Goal: Information Seeking & Learning: Learn about a topic

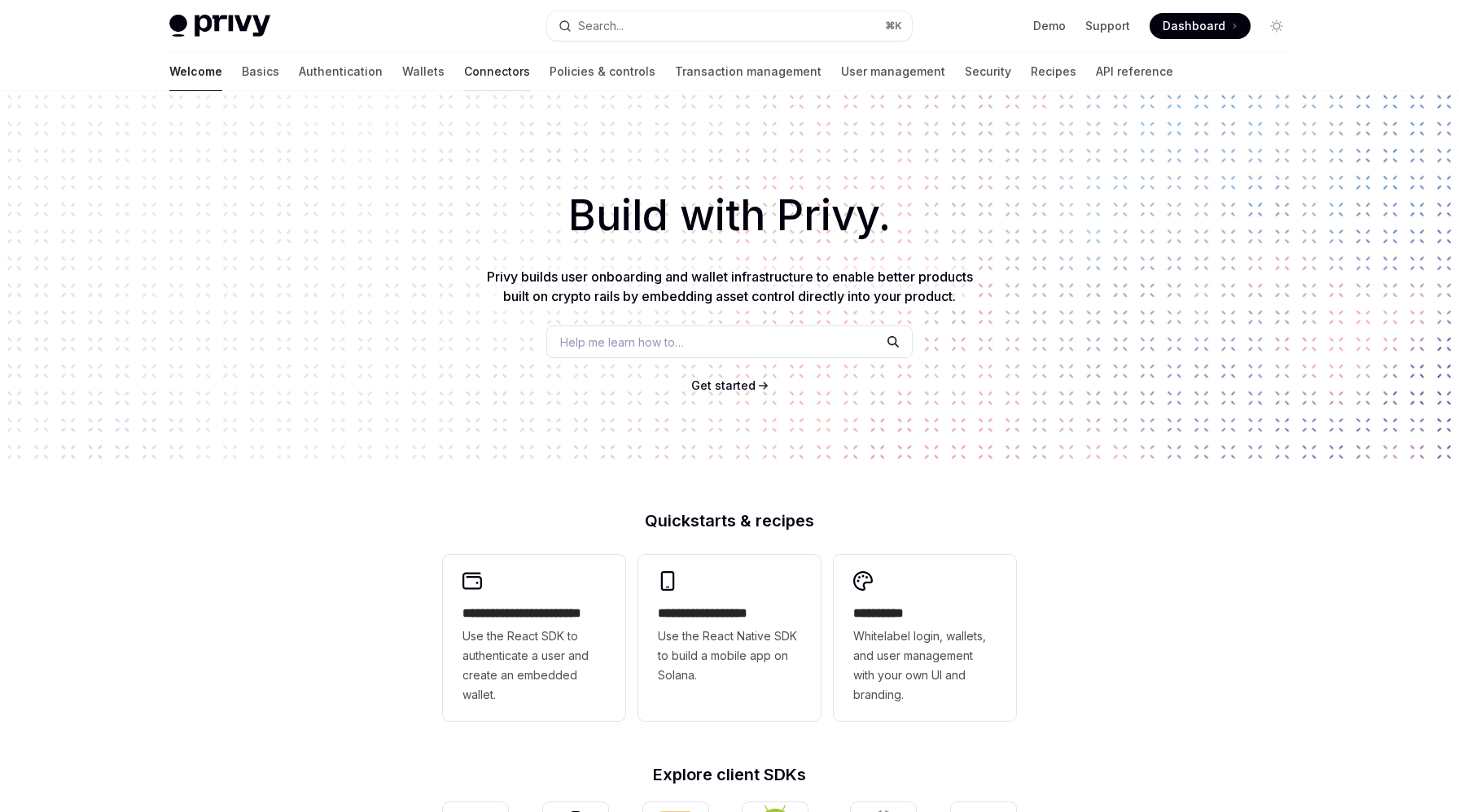
click at [464, 78] on link "Connectors" at bounding box center [497, 72] width 66 height 39
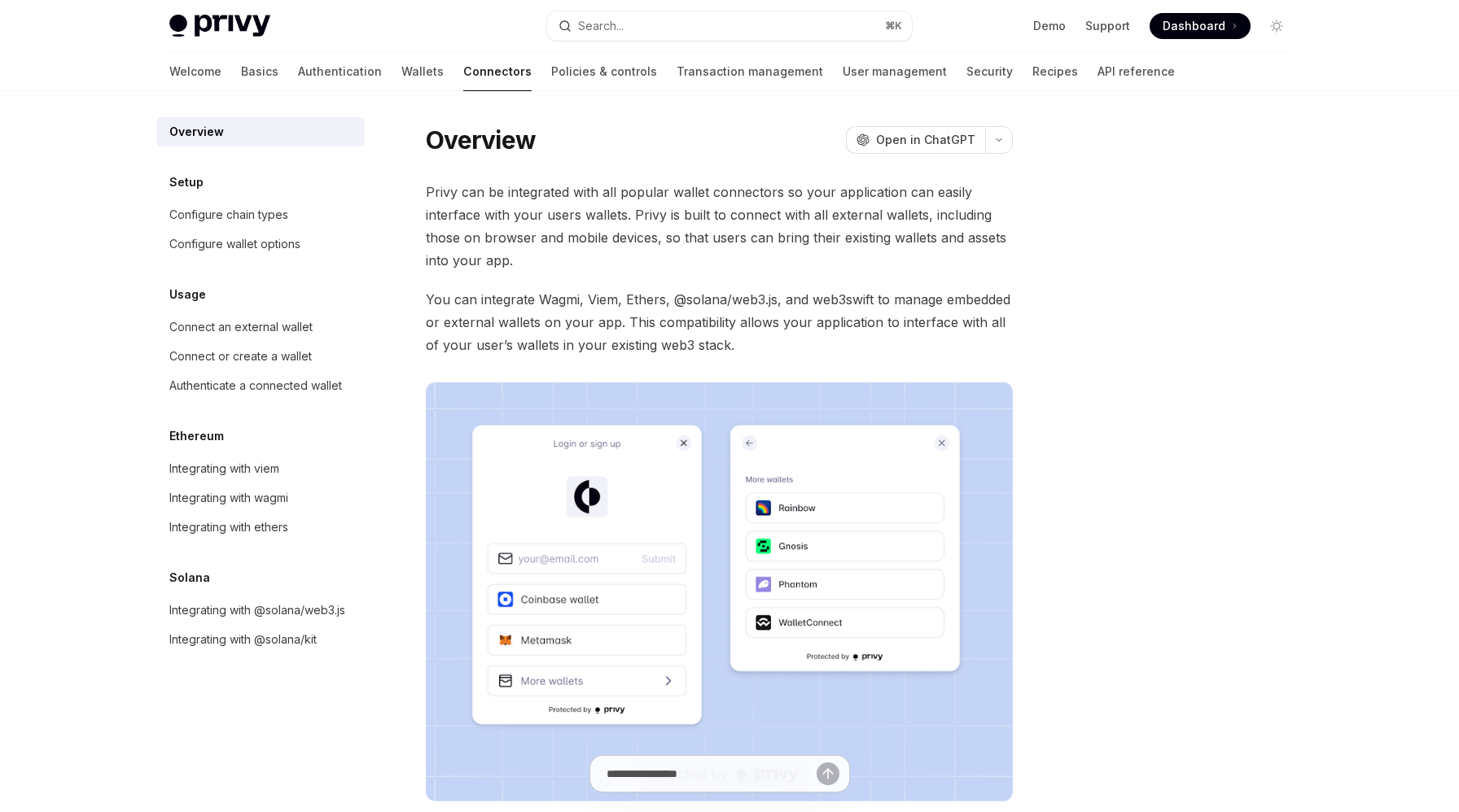
click at [2, 479] on div "Skip to main content Privy Docs home page Search... ⌘ K Demo Support Dashboard …" at bounding box center [730, 532] width 1459 height 1064
click at [9, 559] on div "Skip to main content Privy Docs home page Search... ⌘ K Demo Support Dashboard …" at bounding box center [730, 532] width 1459 height 1064
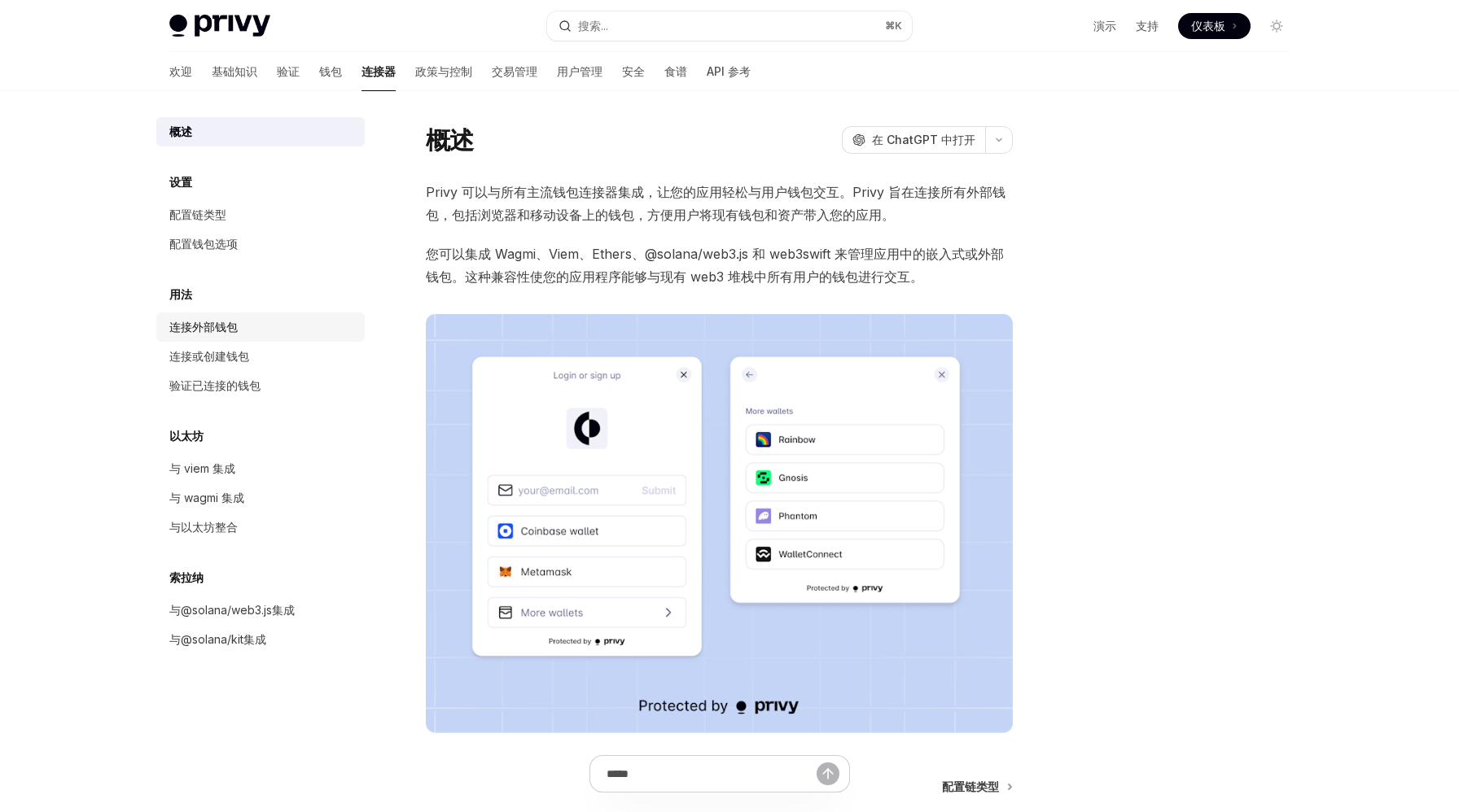
click at [235, 323] on font "连接外部钱包" at bounding box center [203, 327] width 68 height 14
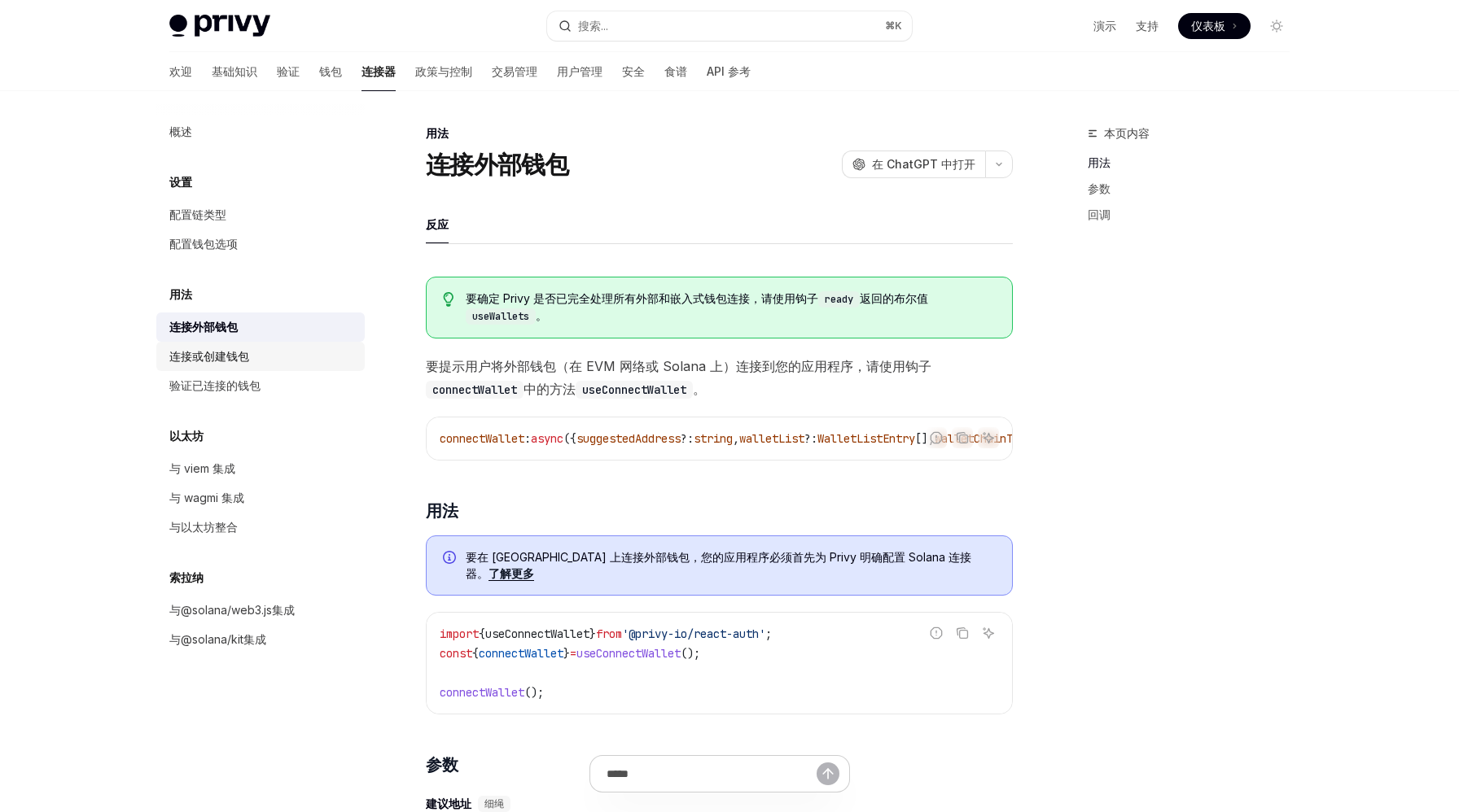
click at [226, 354] on font "连接或创建钱包" at bounding box center [209, 356] width 80 height 14
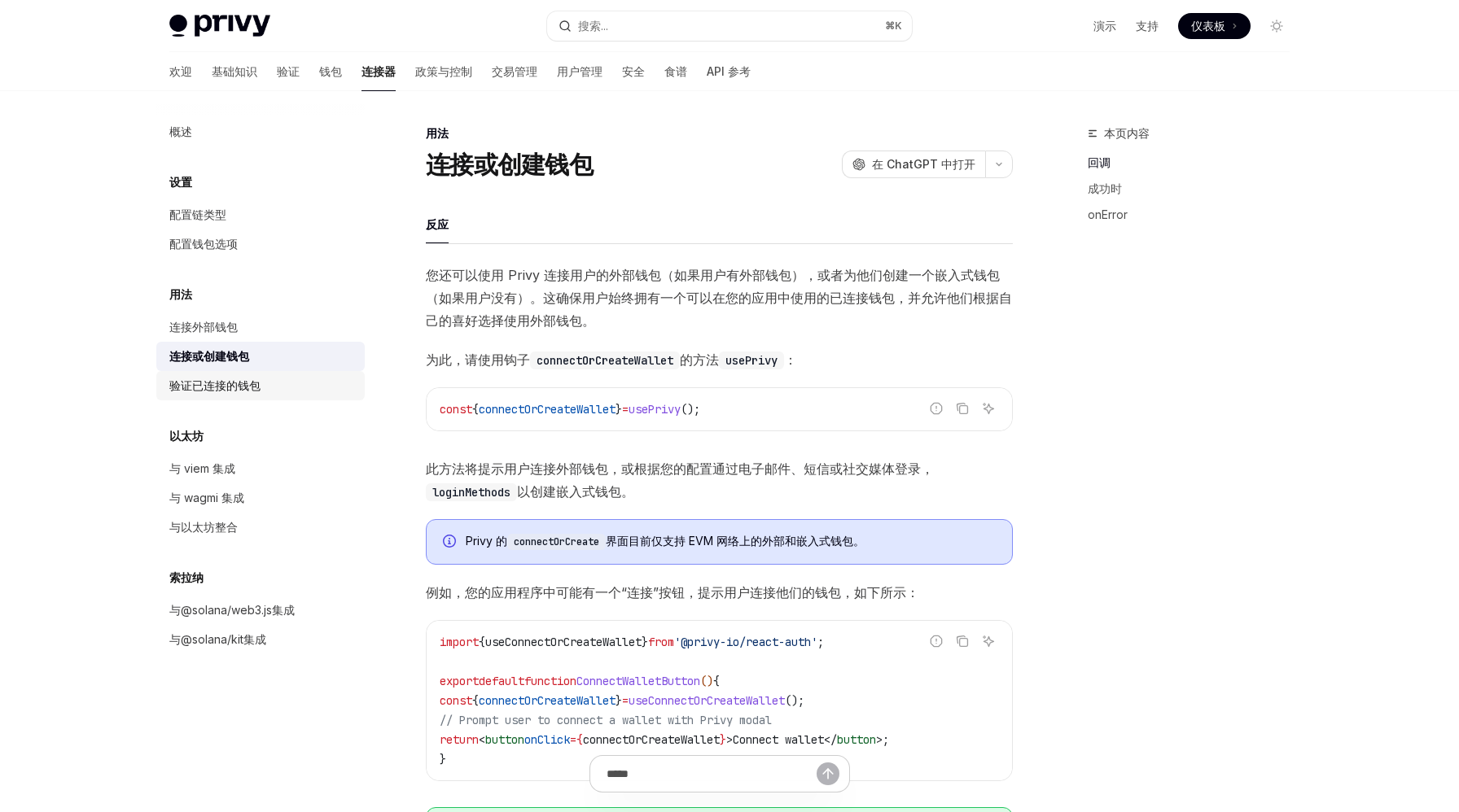
click at [231, 384] on font "验证已连接的钱包" at bounding box center [215, 385] width 92 height 14
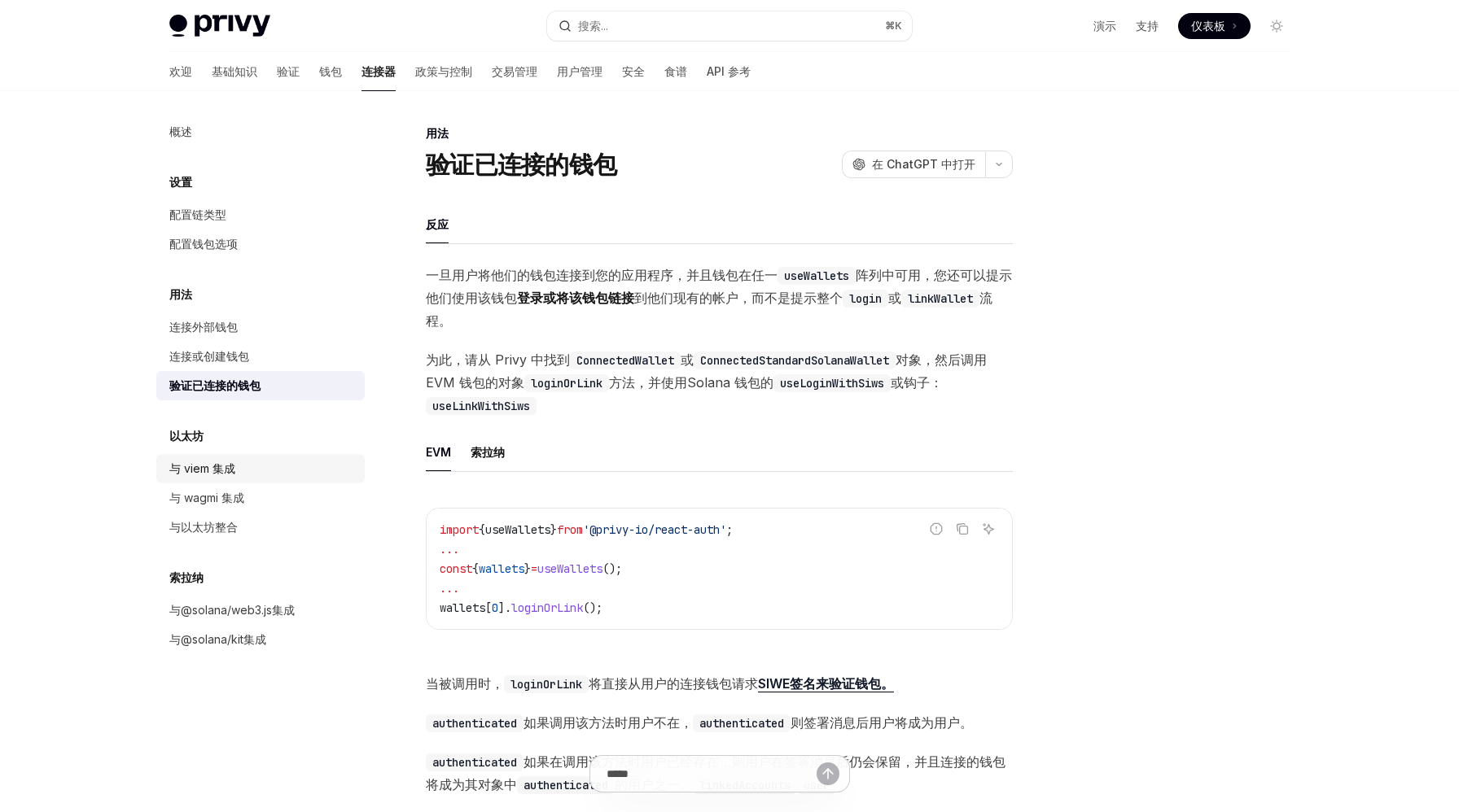
click at [206, 466] on font "与 viem 集成" at bounding box center [202, 468] width 66 height 14
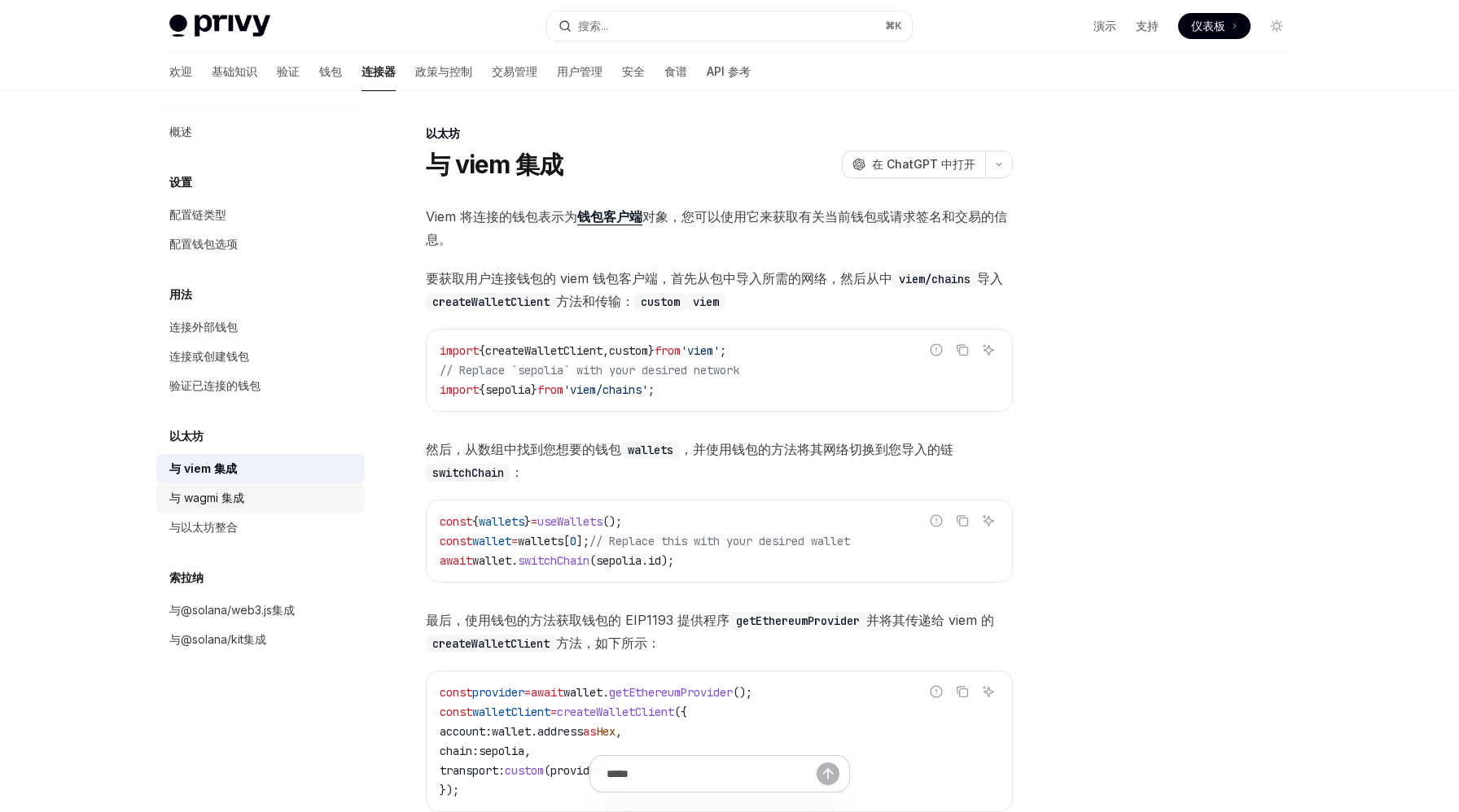
click at [208, 501] on font "与 wagmi 集成" at bounding box center [207, 498] width 75 height 14
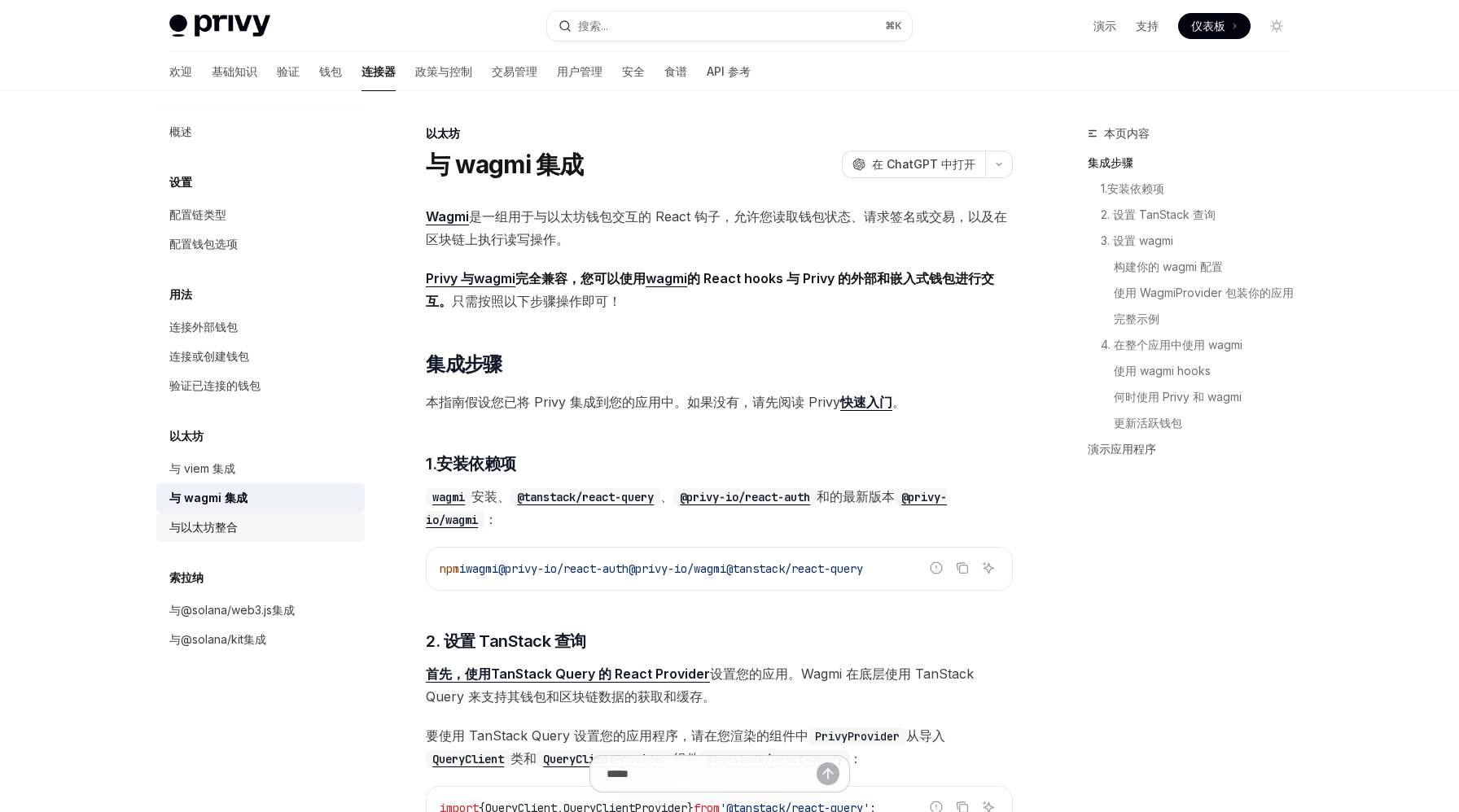
click at [213, 529] on font "与以太坊整合" at bounding box center [203, 527] width 68 height 14
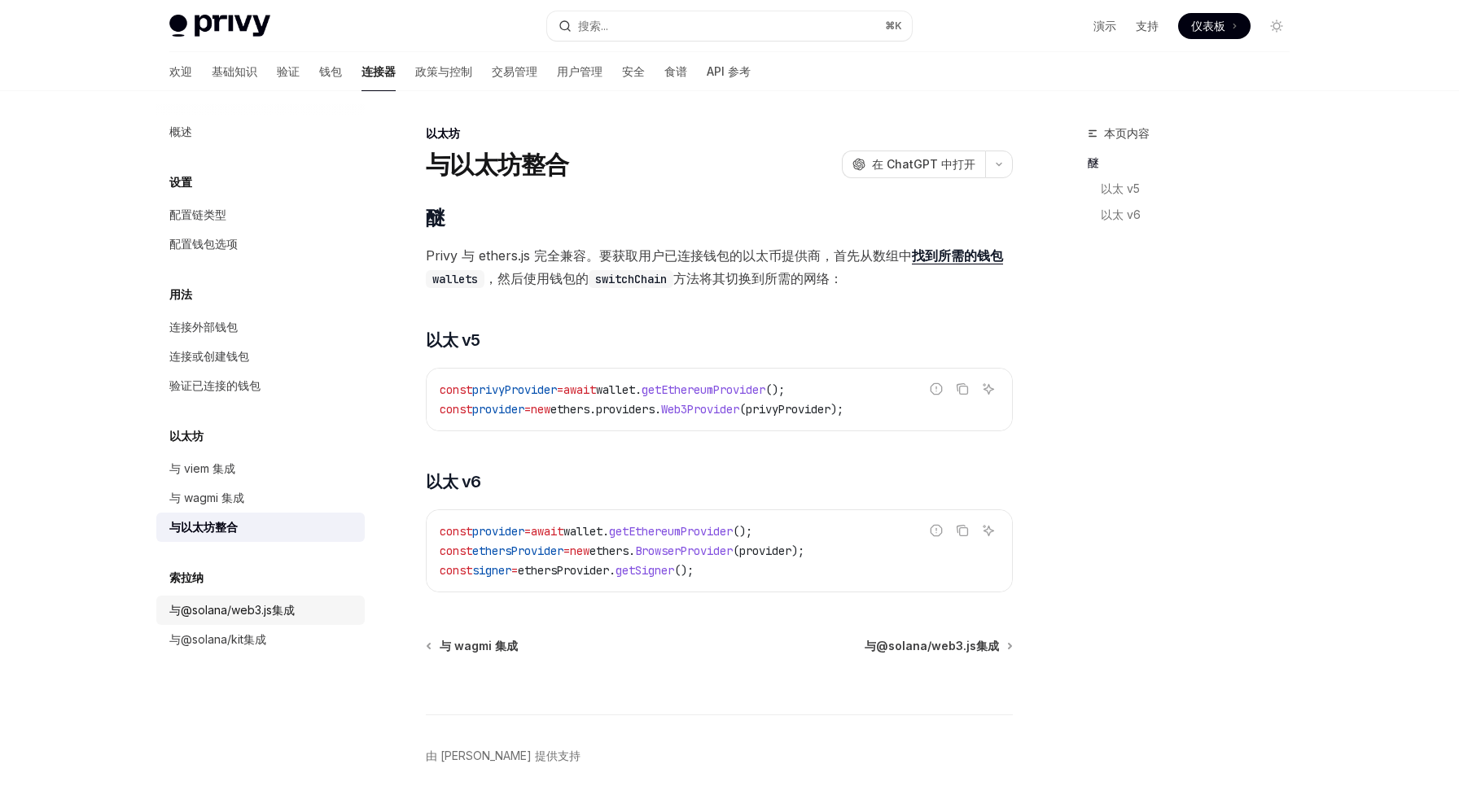
click at [234, 612] on font "与@solana/web3.js集成" at bounding box center [232, 610] width 125 height 14
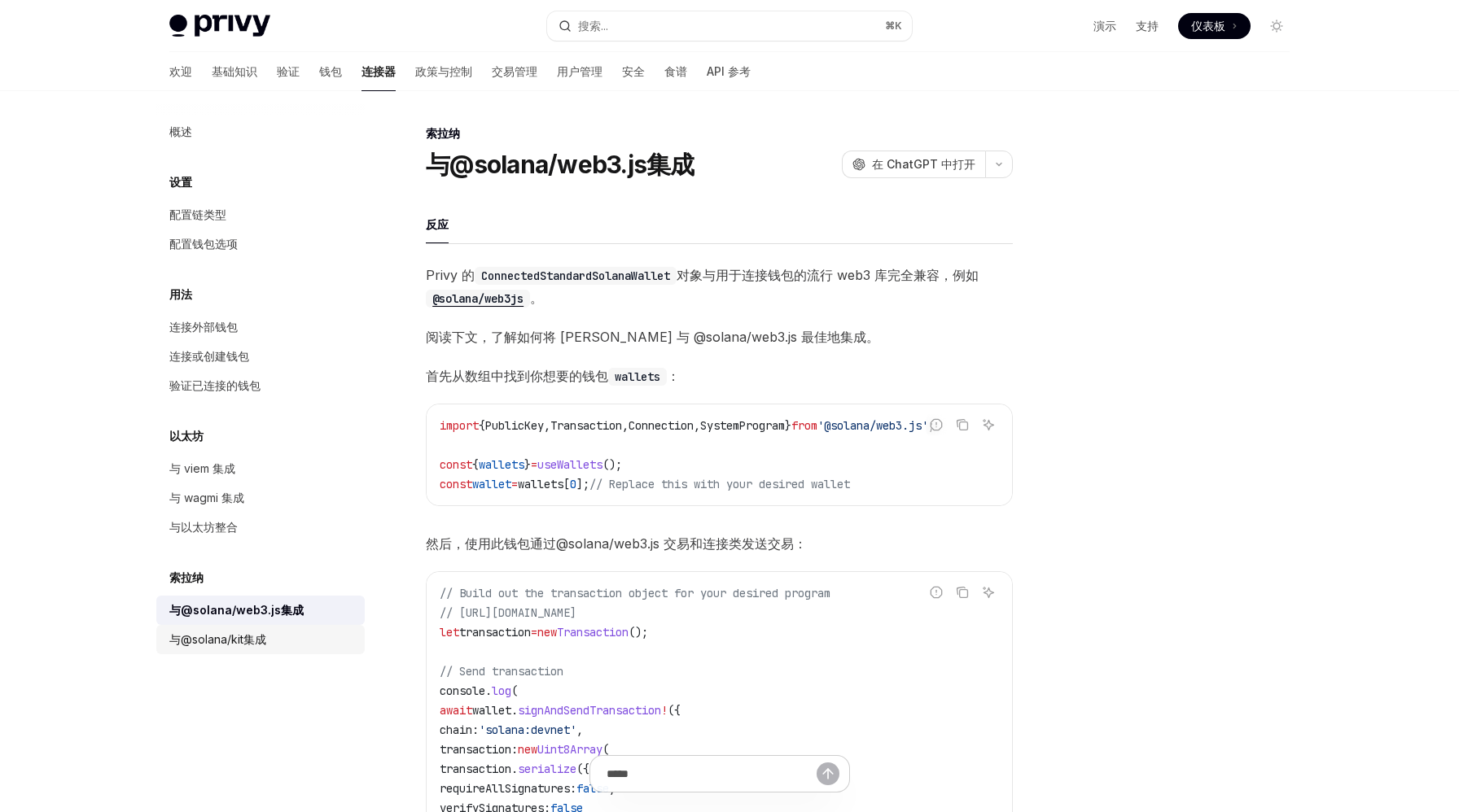
click at [232, 643] on font "与@solana/kit集成" at bounding box center [218, 640] width 97 height 14
type textarea "*"
